Goal: Information Seeking & Learning: Learn about a topic

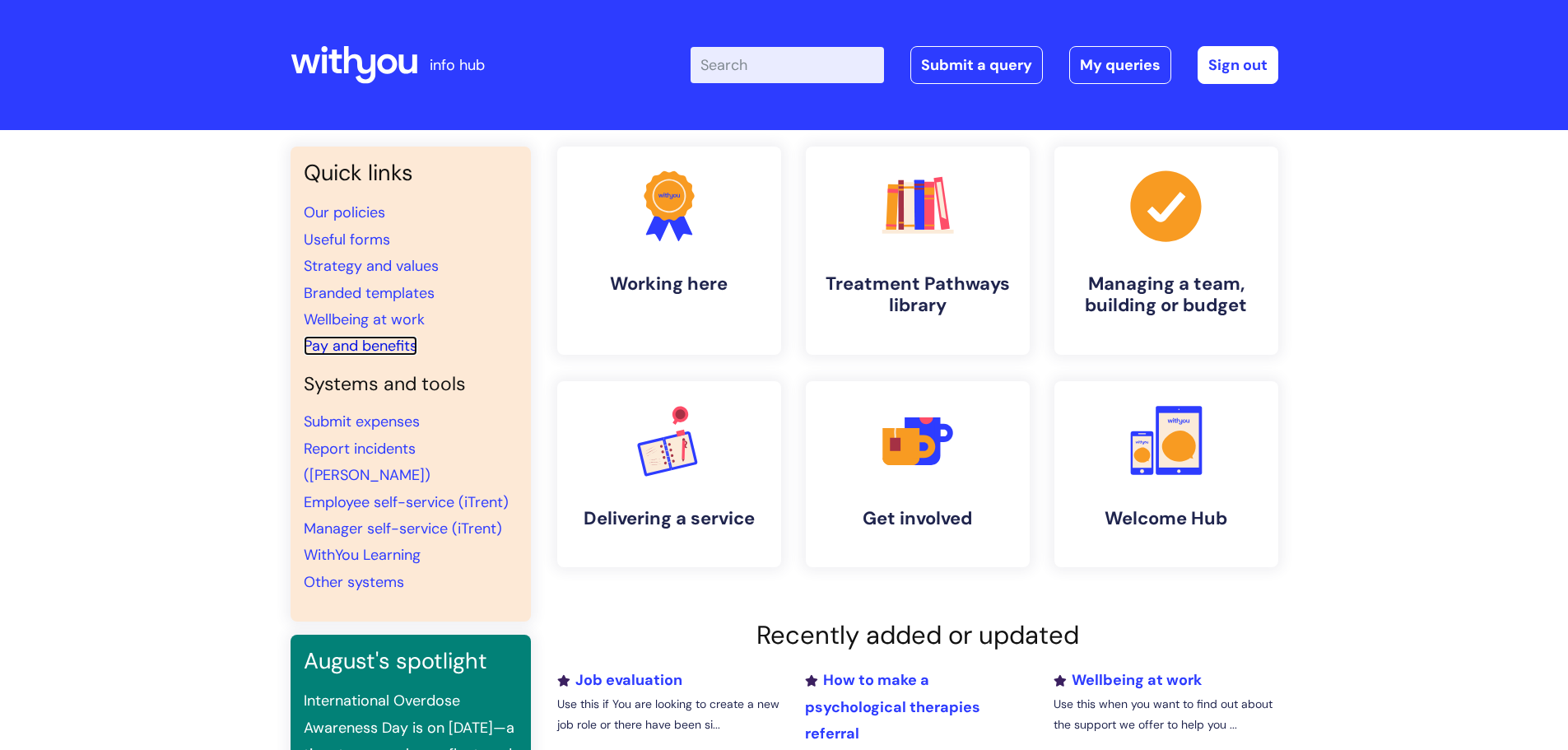
drag, startPoint x: 362, startPoint y: 345, endPoint x: 440, endPoint y: 348, distance: 78.1
click at [361, 344] on link "Pay and benefits" at bounding box center [359, 346] width 113 height 20
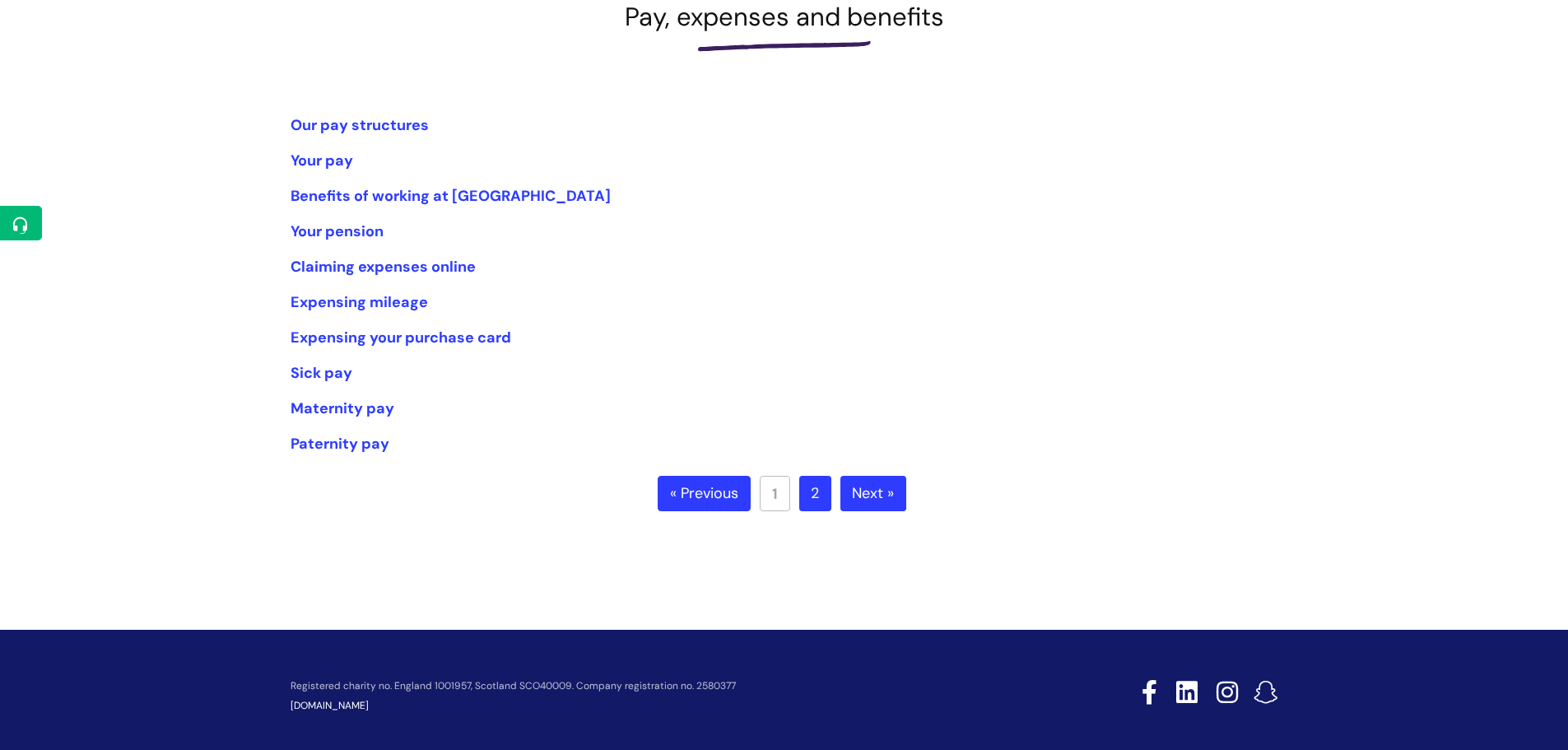
scroll to position [296, 0]
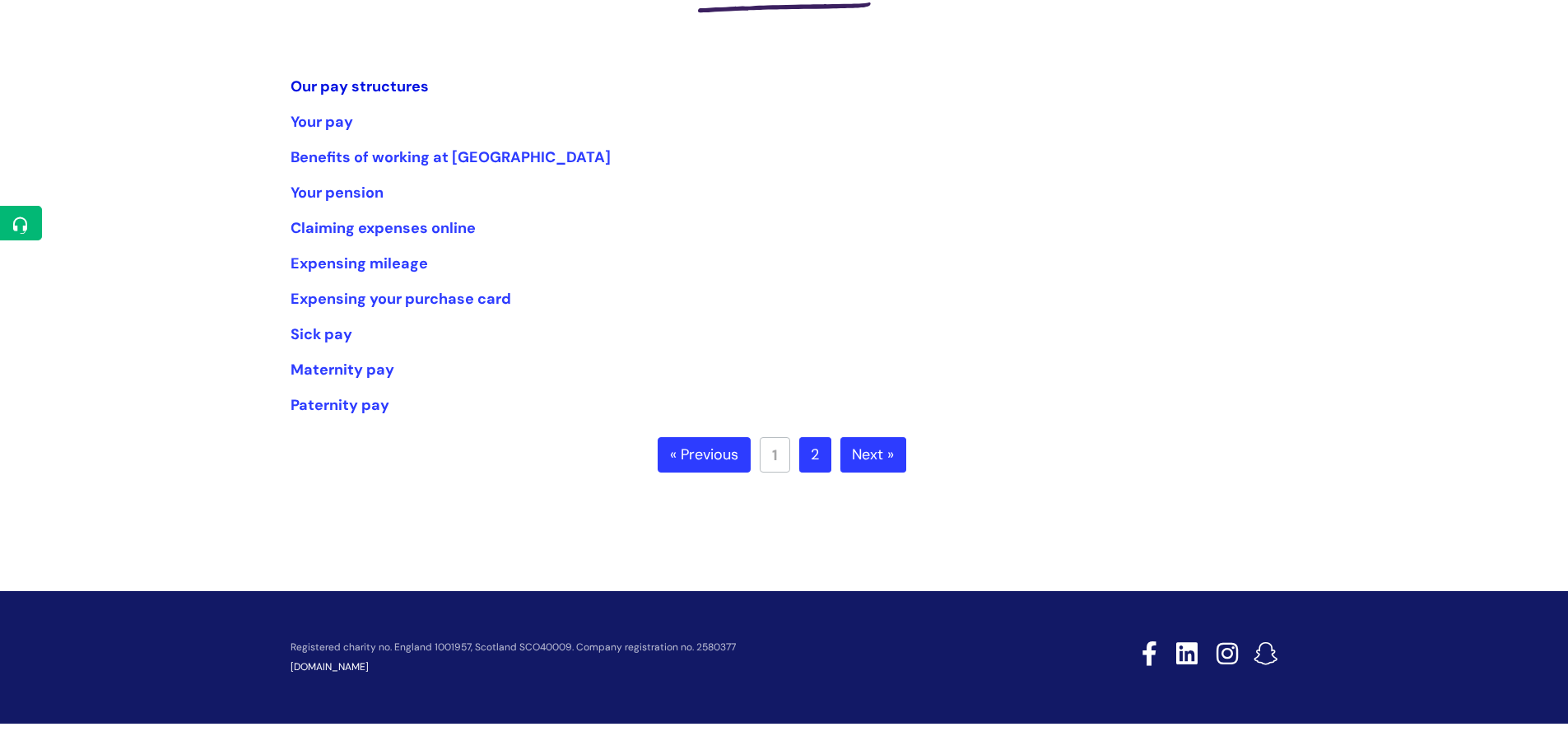
click at [378, 84] on link "Our pay structures" at bounding box center [359, 87] width 138 height 20
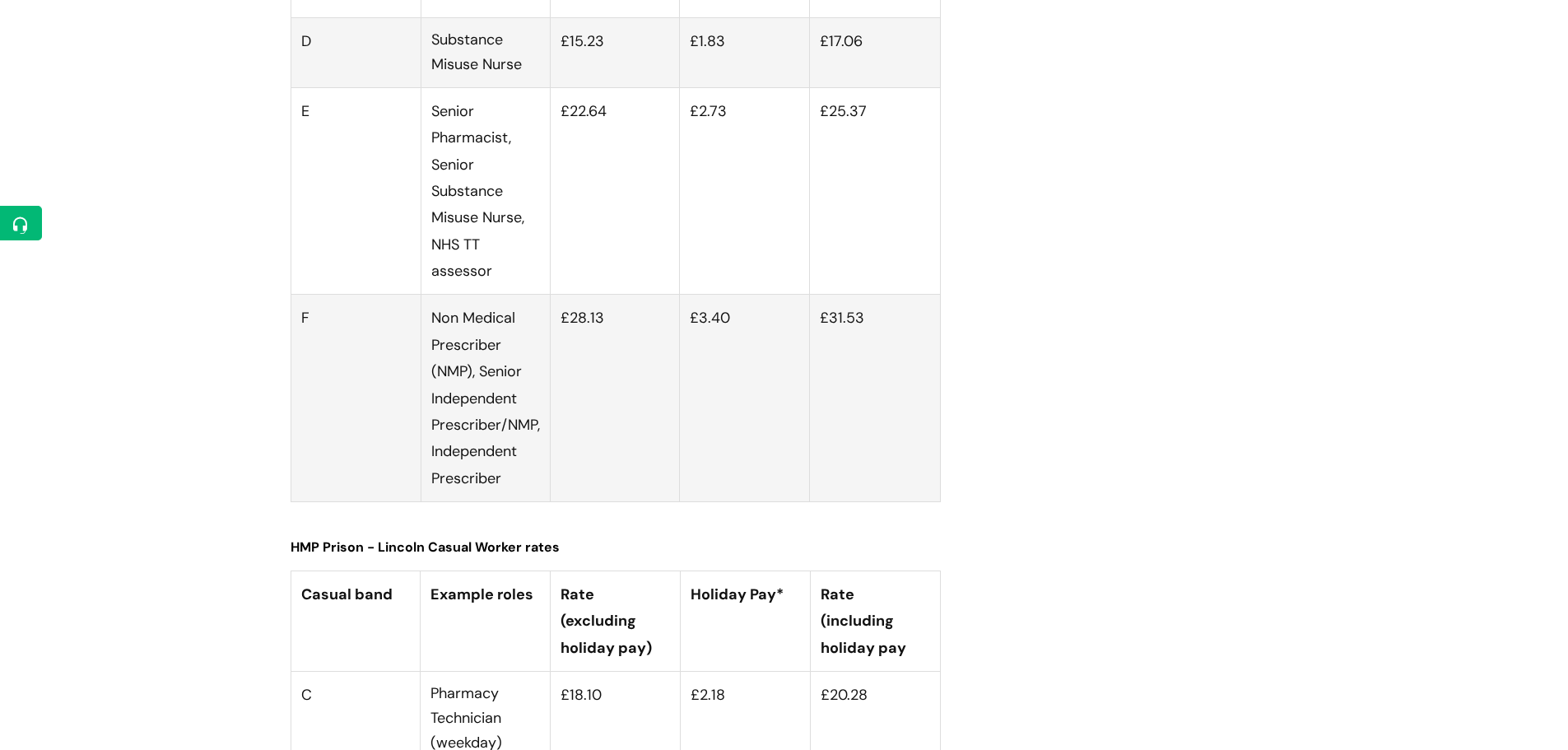
scroll to position [5682, 0]
